Goal: Task Accomplishment & Management: Manage account settings

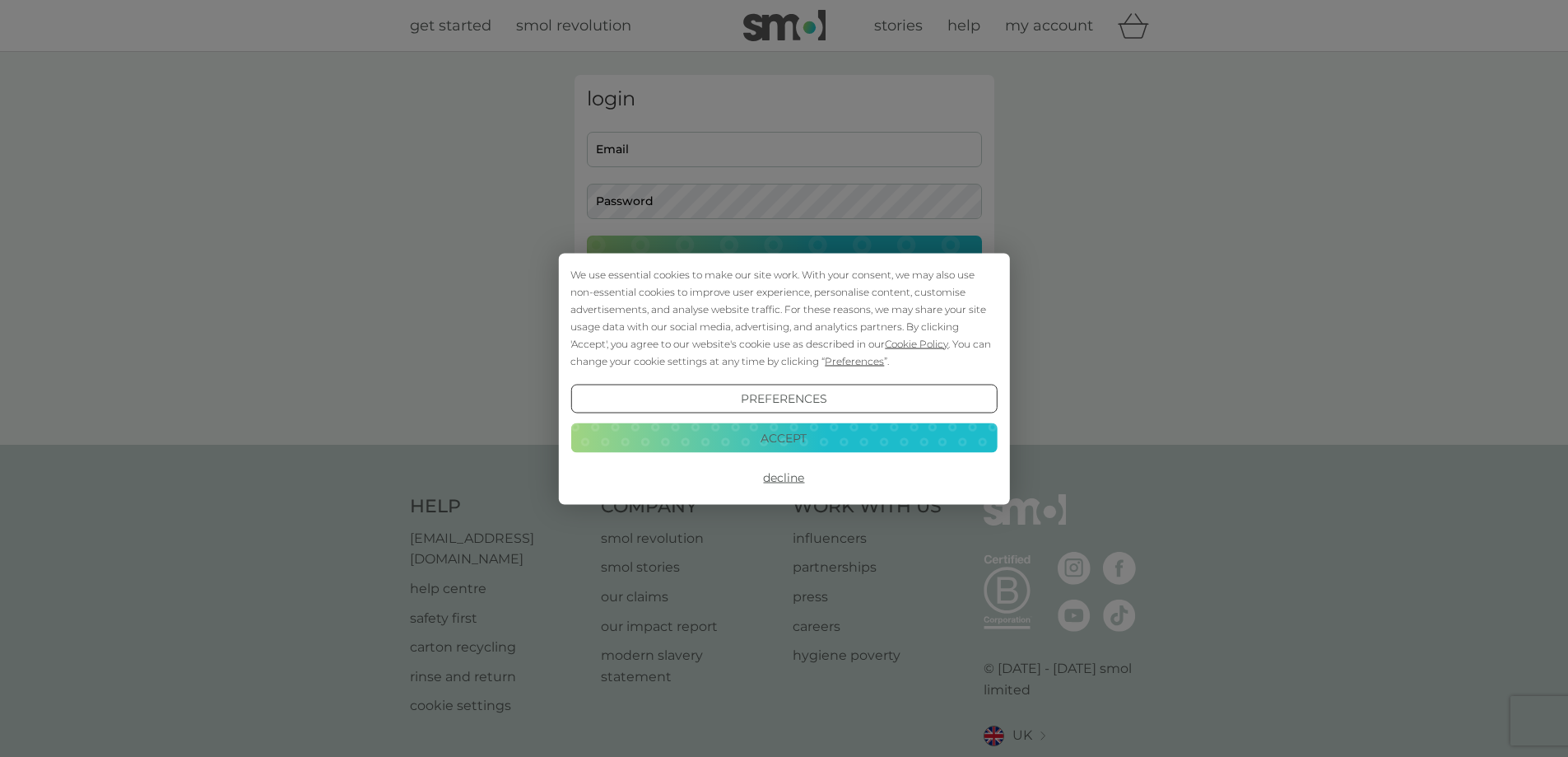
type input "[EMAIL_ADDRESS][DOMAIN_NAME]"
click at [753, 438] on button "Accept" at bounding box center [783, 438] width 426 height 30
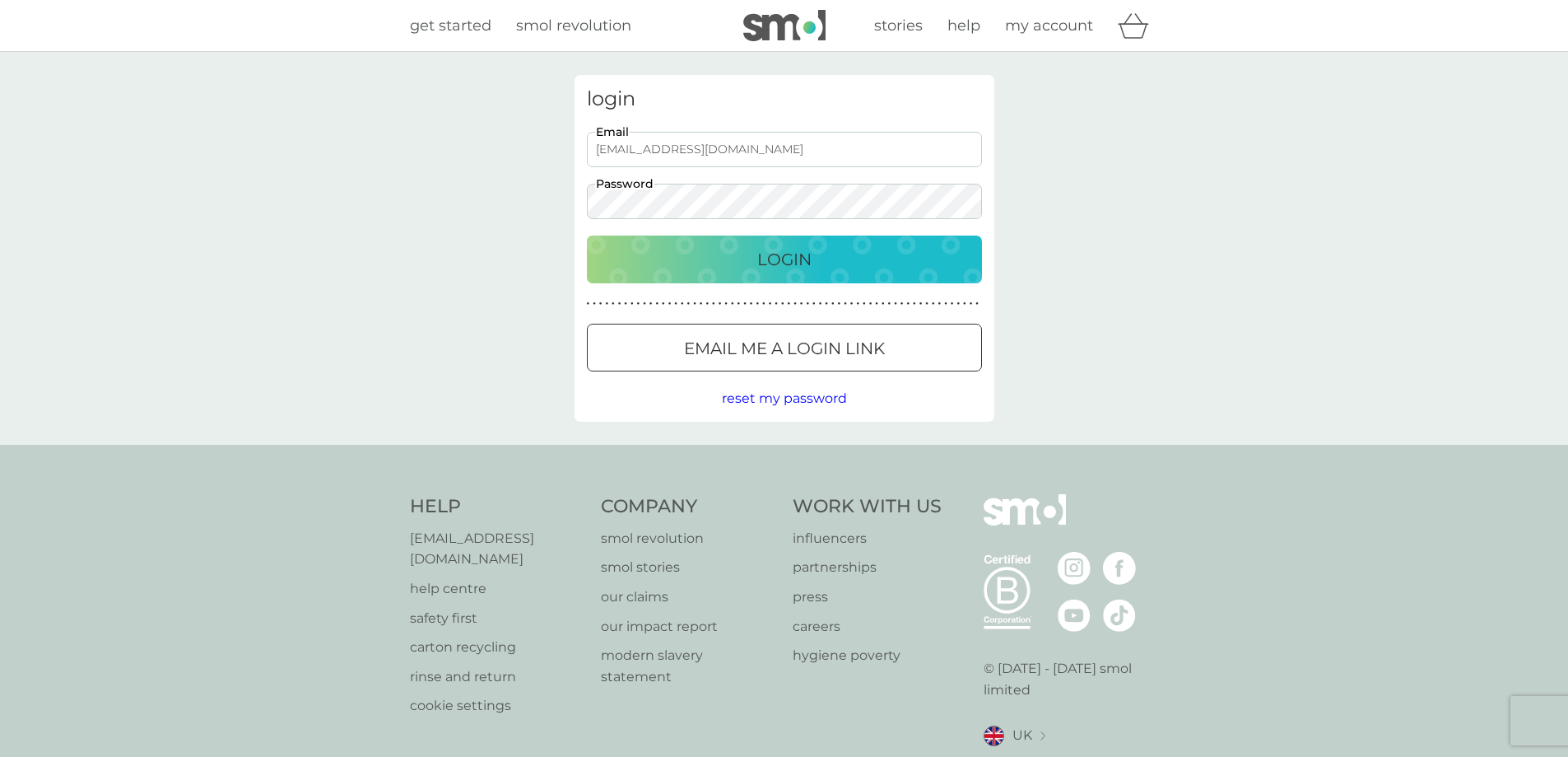
click at [774, 265] on p "Login" at bounding box center [784, 260] width 54 height 26
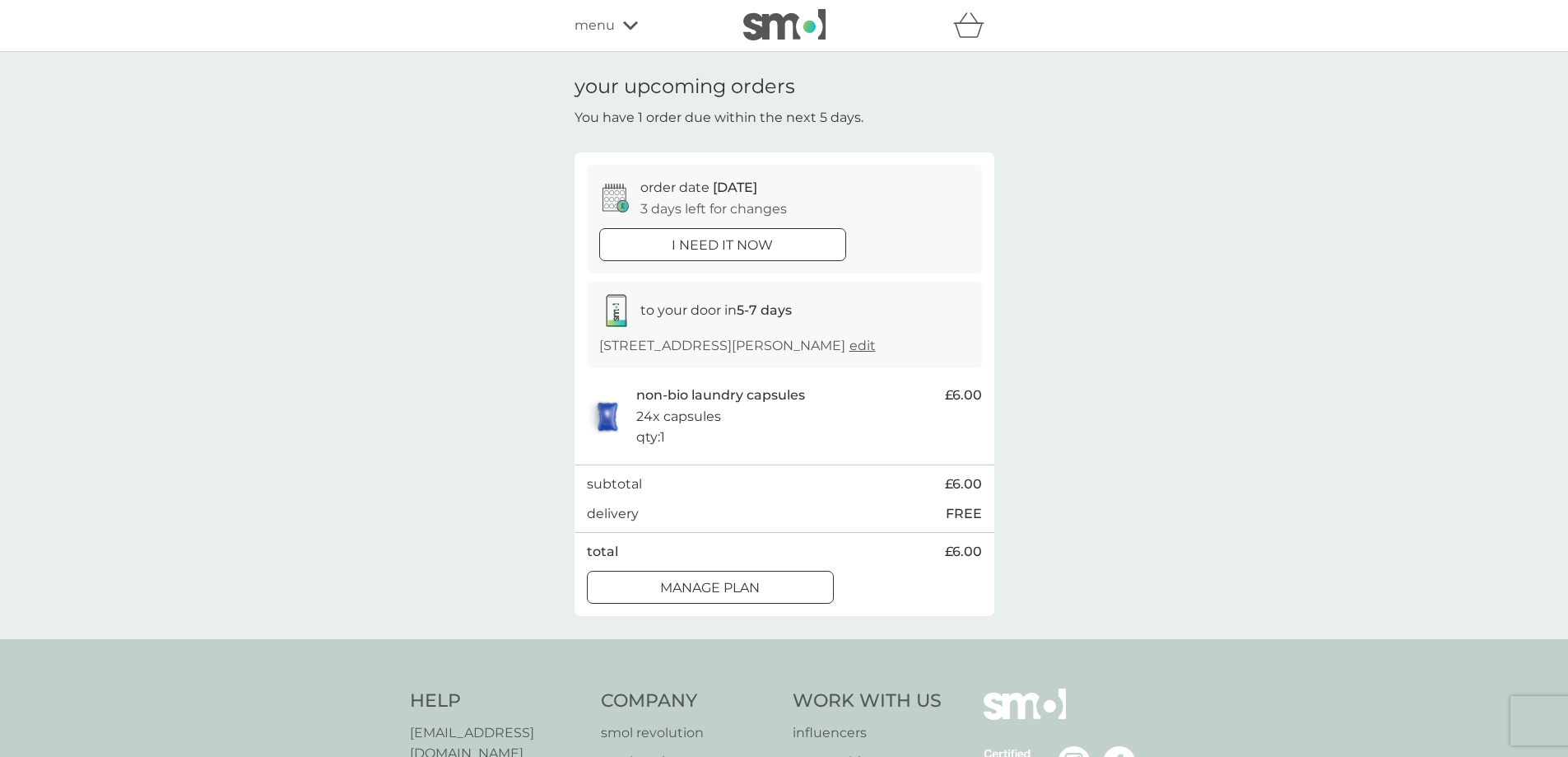
click at [713, 579] on div at bounding box center [710, 587] width 59 height 17
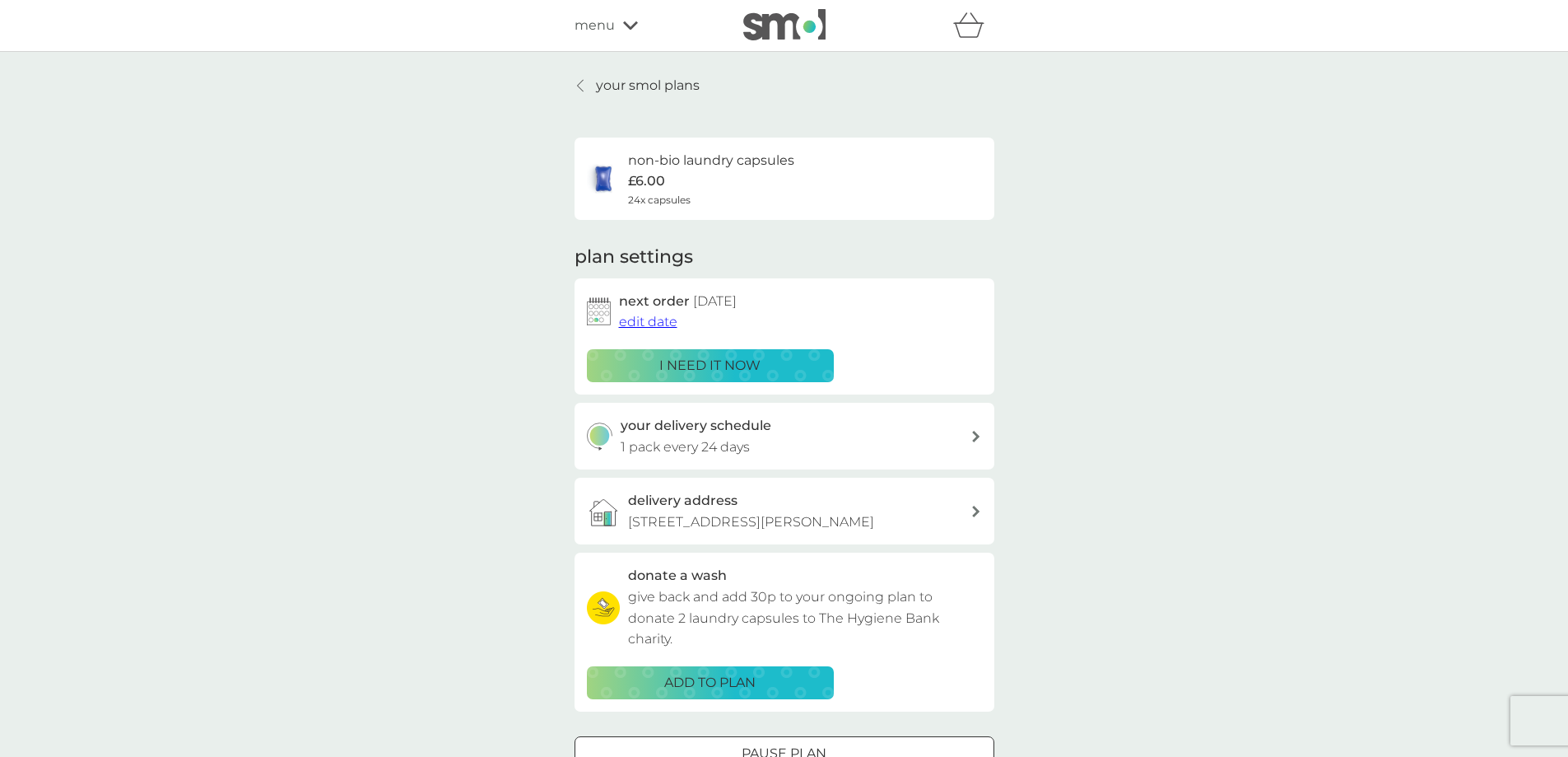
click at [745, 433] on h3 "your delivery schedule" at bounding box center [696, 425] width 151 height 21
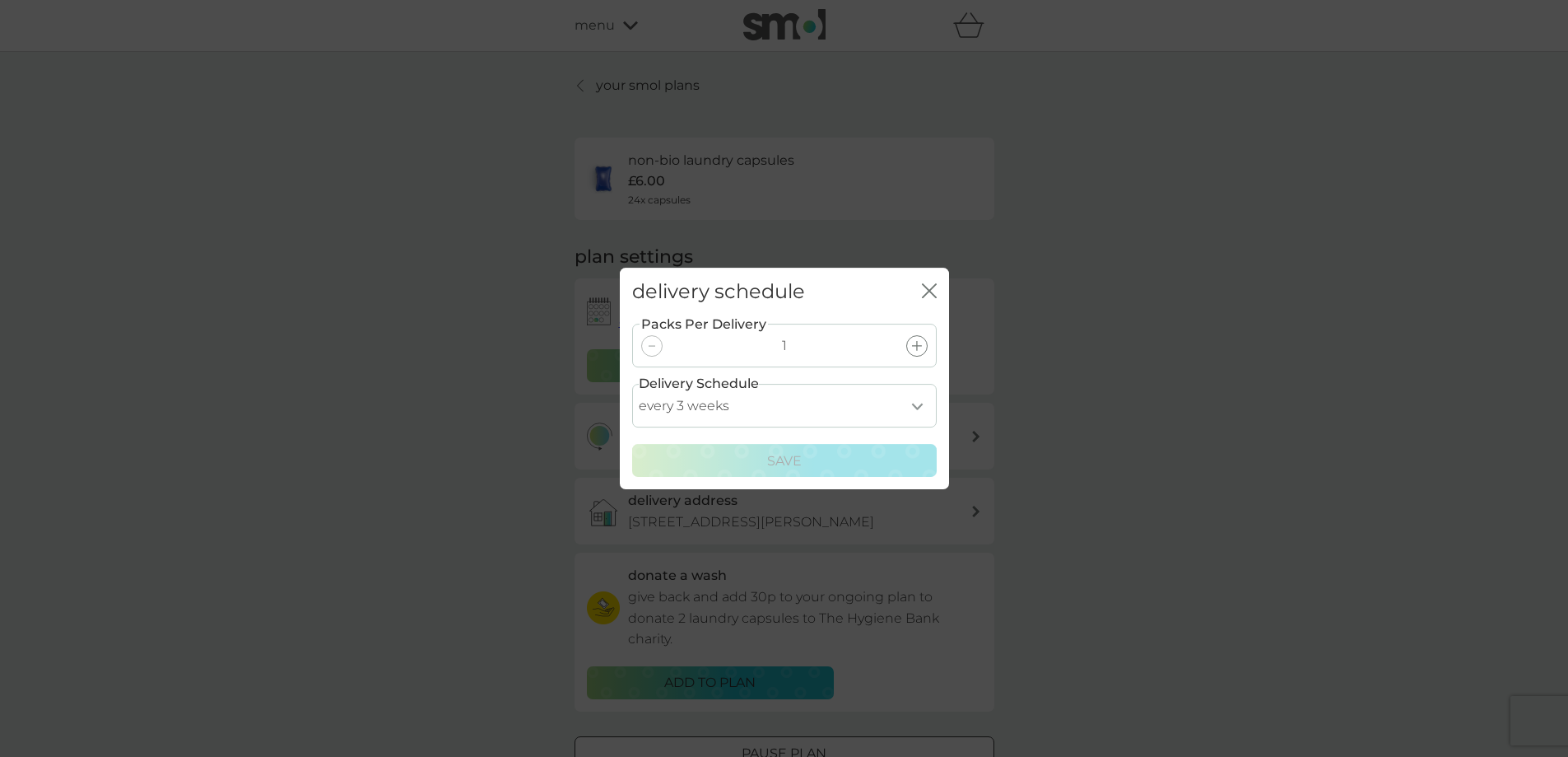
click at [923, 409] on select "every 1 week every 2 weeks every 3 weeks every 4 weeks every 5 weeks every 6 we…" at bounding box center [784, 405] width 304 height 44
select select "70"
click at [632, 383] on select "every 1 week every 2 weeks every 3 weeks every 4 weeks every 5 weeks every 6 we…" at bounding box center [784, 405] width 304 height 44
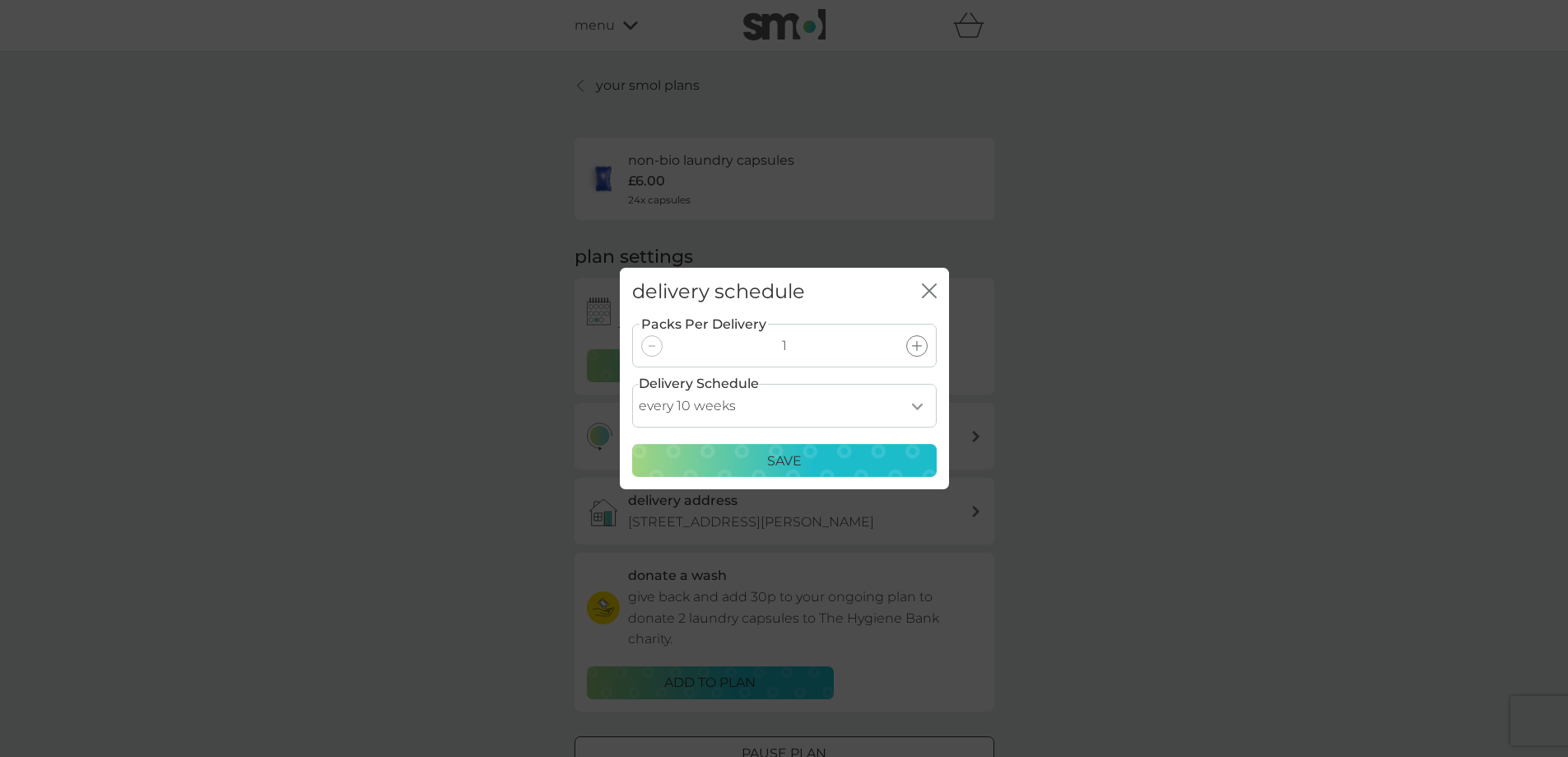
click at [755, 455] on div "Save" at bounding box center [784, 460] width 283 height 21
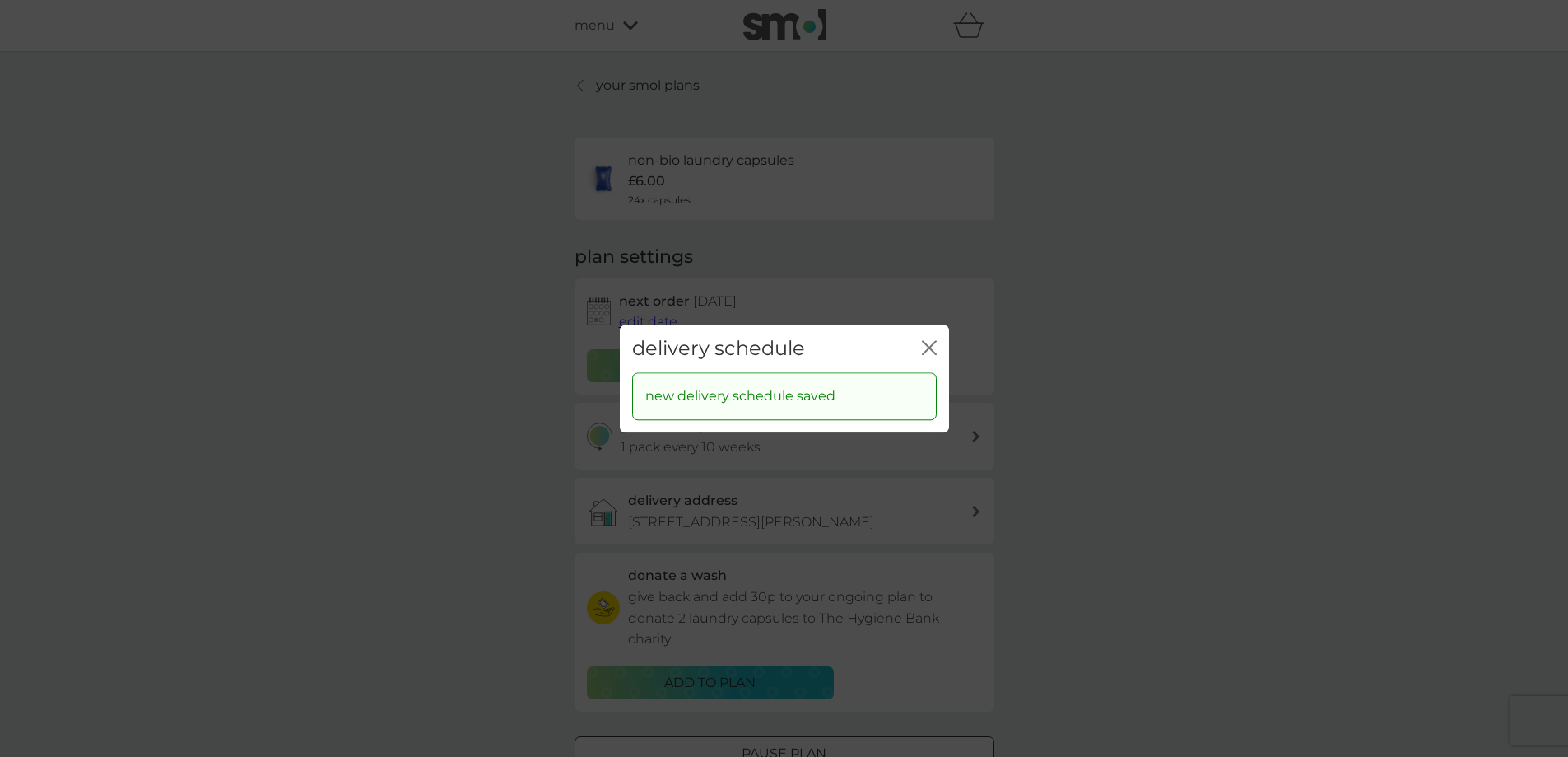
click at [927, 345] on icon "close" at bounding box center [928, 348] width 15 height 15
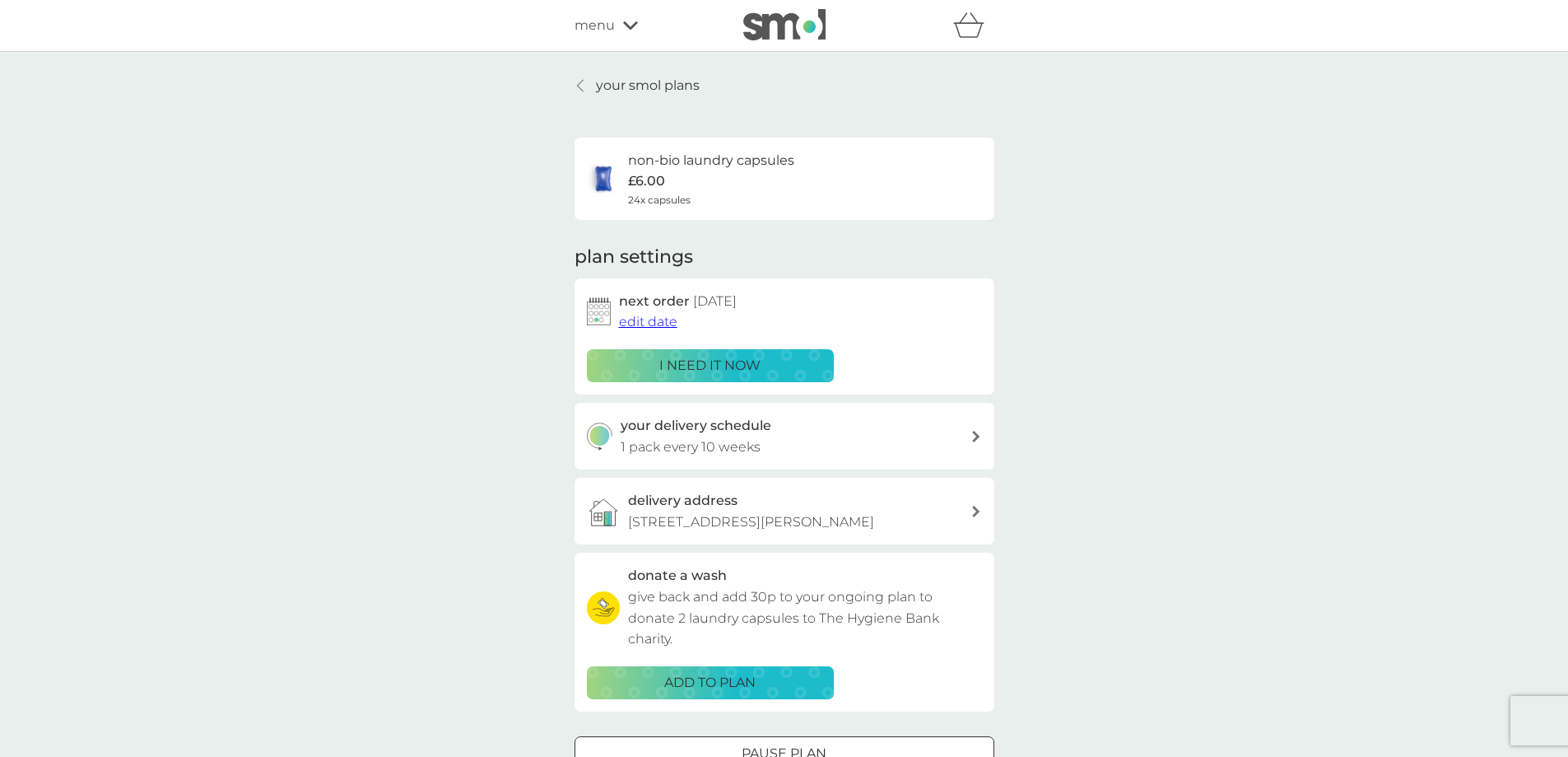
click at [632, 321] on span "edit date" at bounding box center [648, 322] width 59 height 16
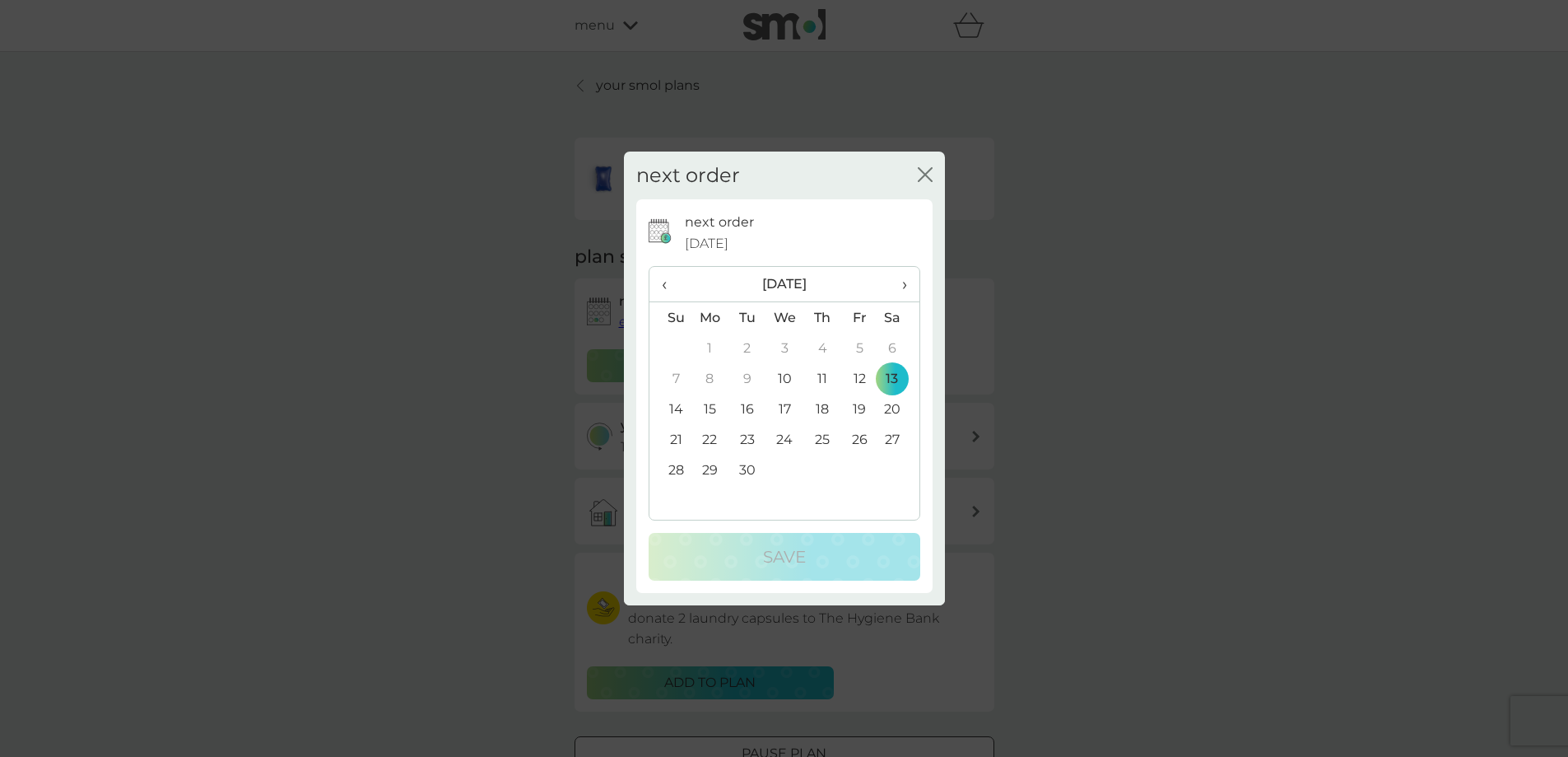
click at [896, 283] on span "›" at bounding box center [897, 284] width 16 height 35
click at [855, 469] on td "31" at bounding box center [858, 469] width 37 height 31
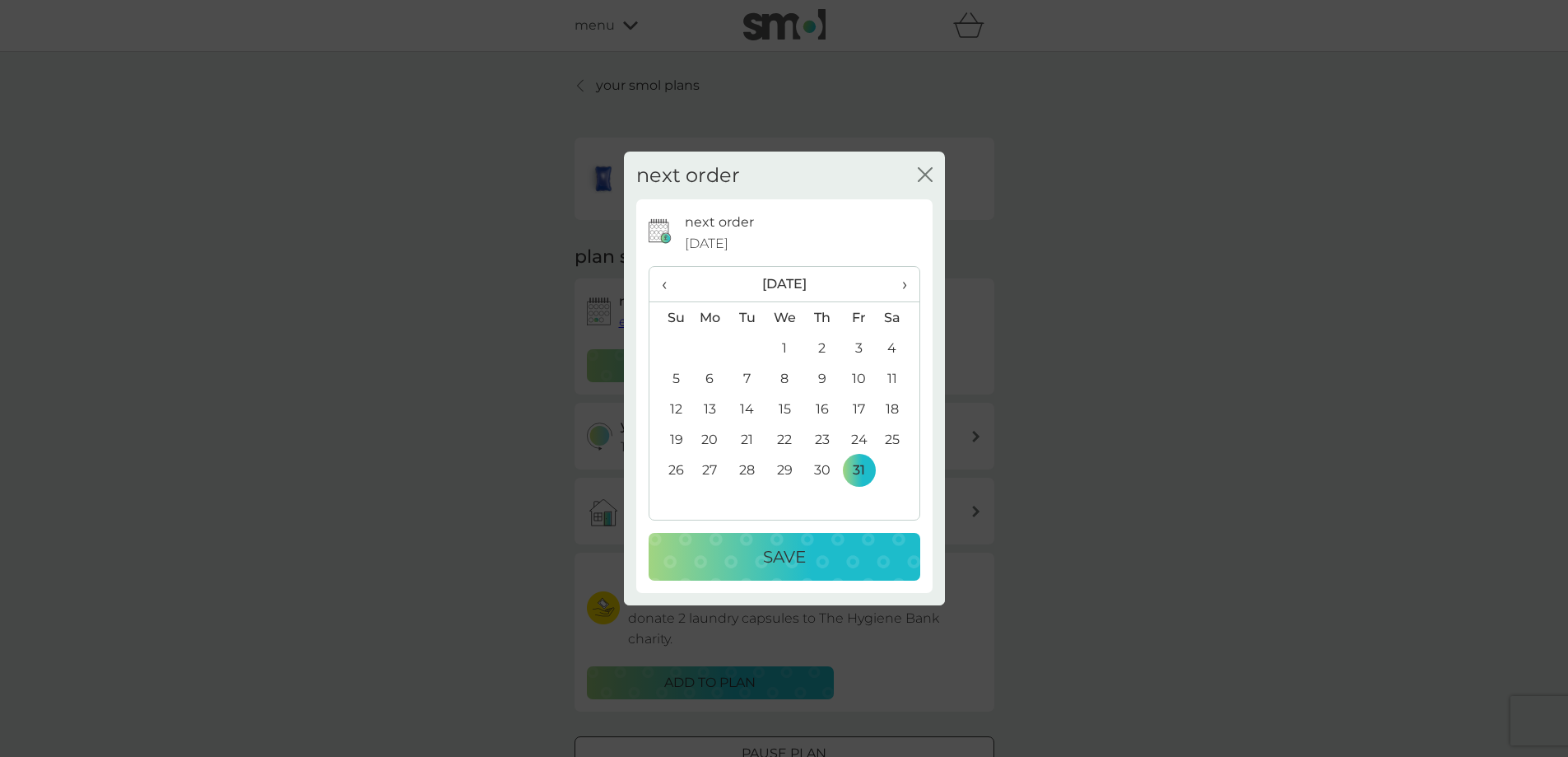
click at [795, 560] on p "Save" at bounding box center [784, 556] width 43 height 26
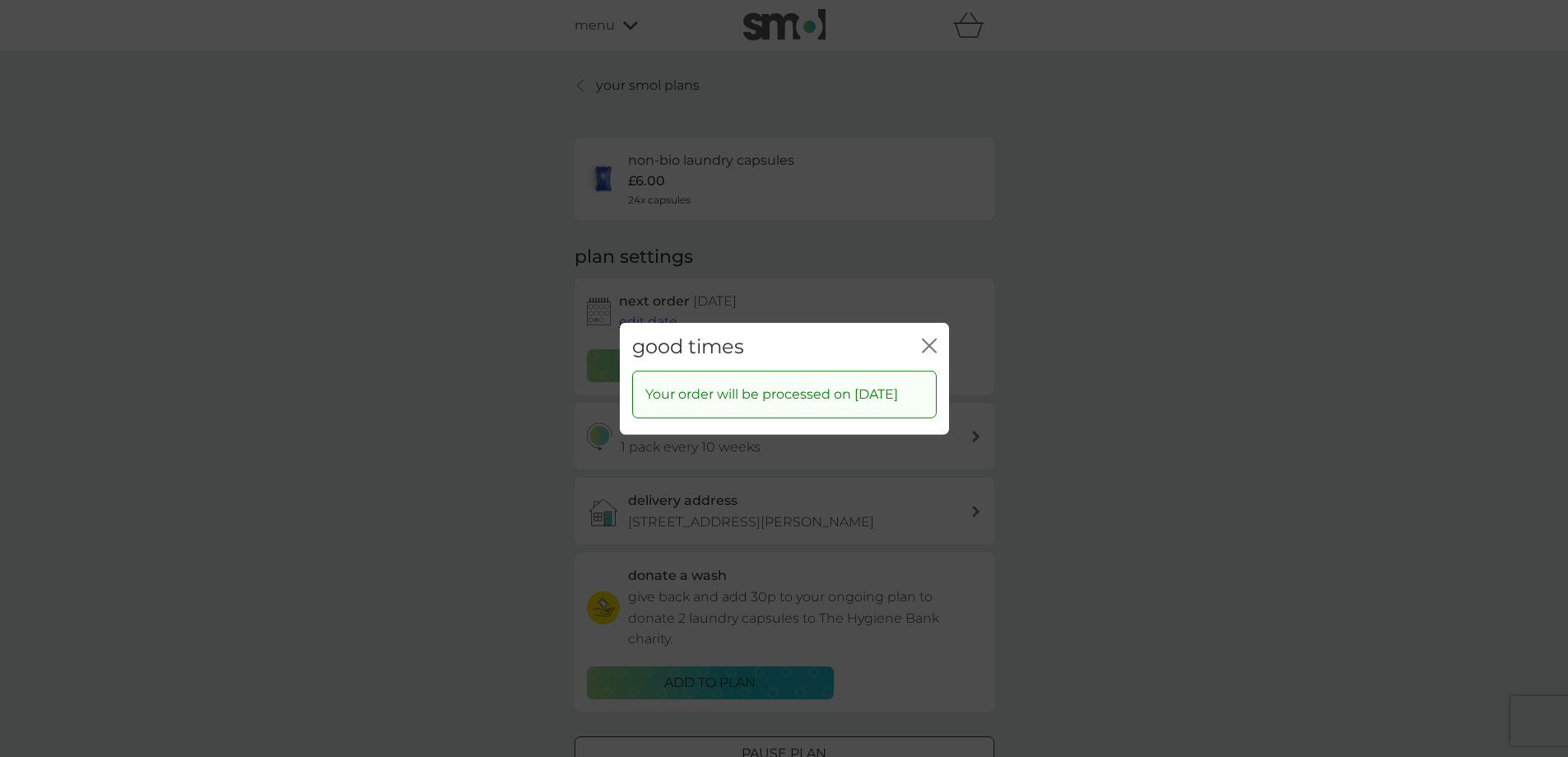
click at [929, 339] on icon "close" at bounding box center [932, 345] width 7 height 13
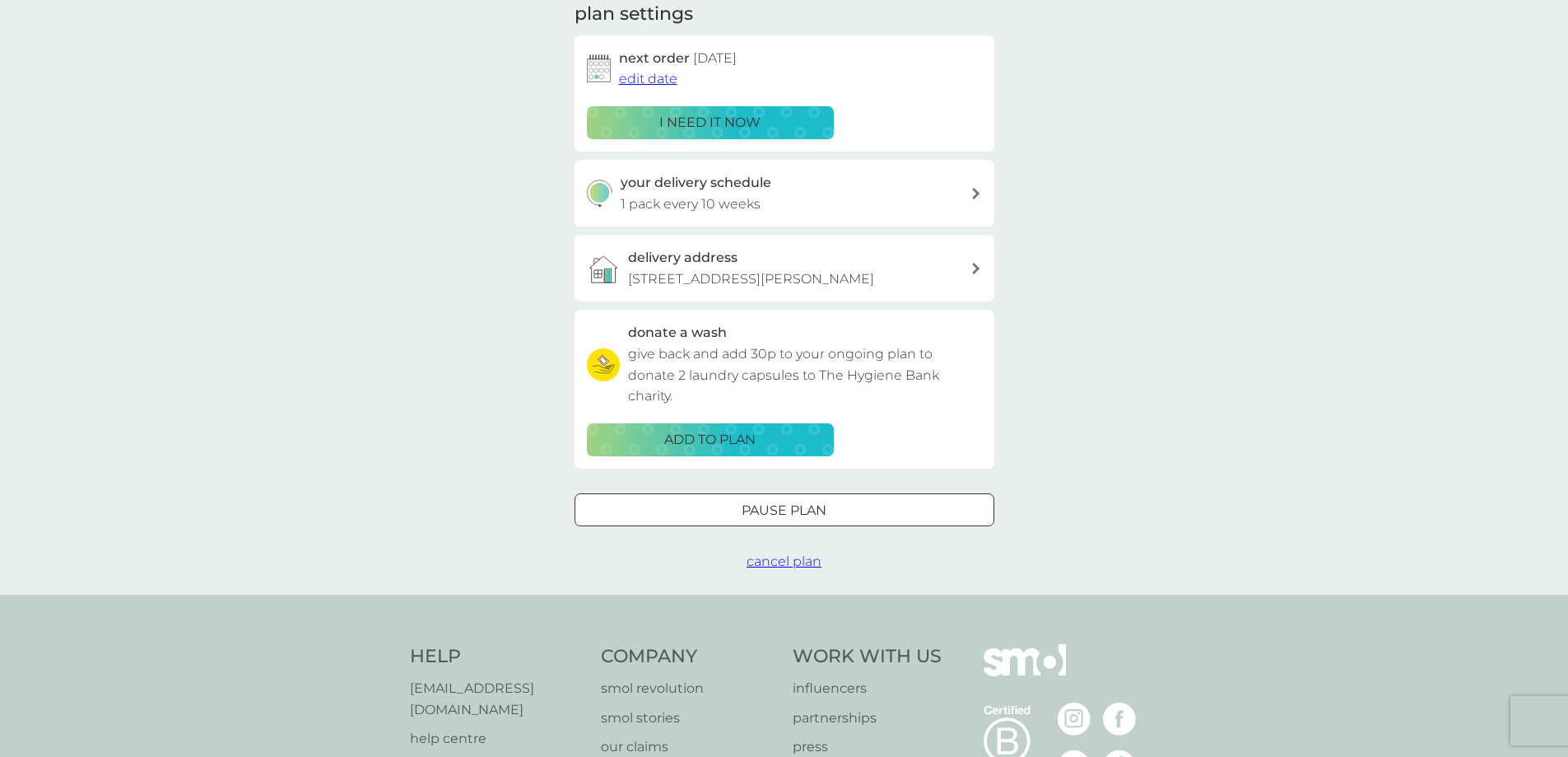
scroll to position [411, 0]
